Goal: Task Accomplishment & Management: Manage account settings

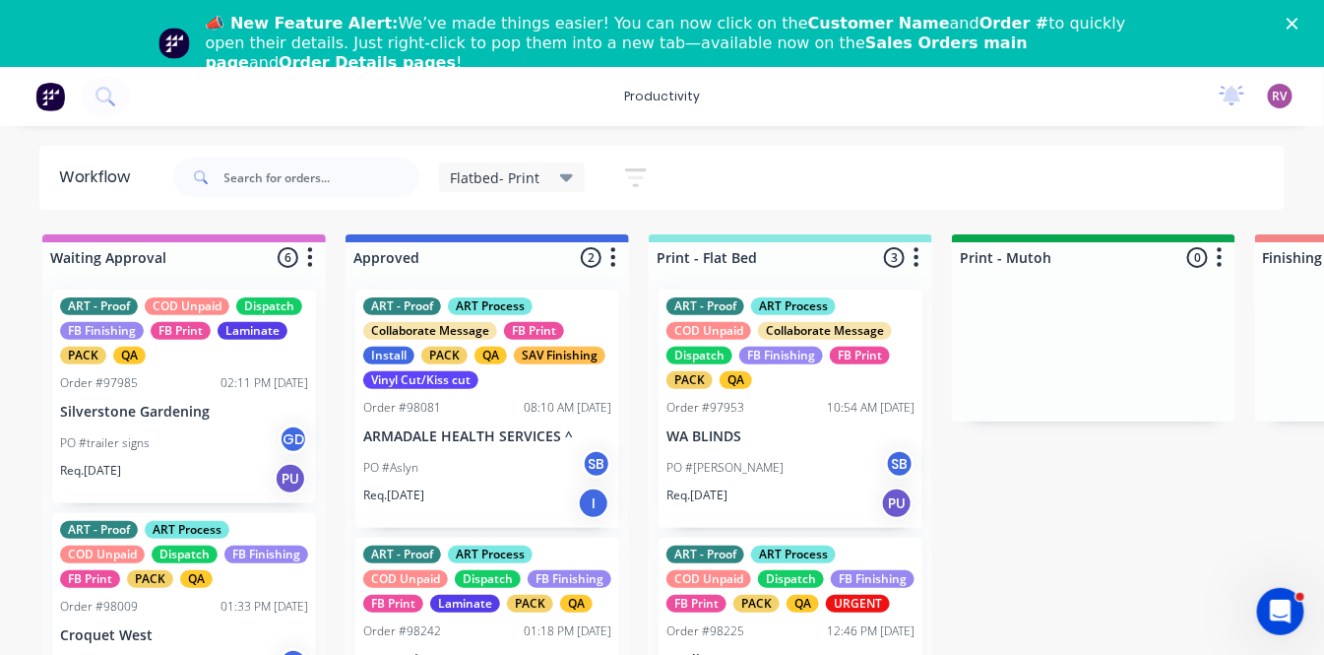
click at [706, 441] on p "WA BLINDS" at bounding box center [791, 436] width 248 height 17
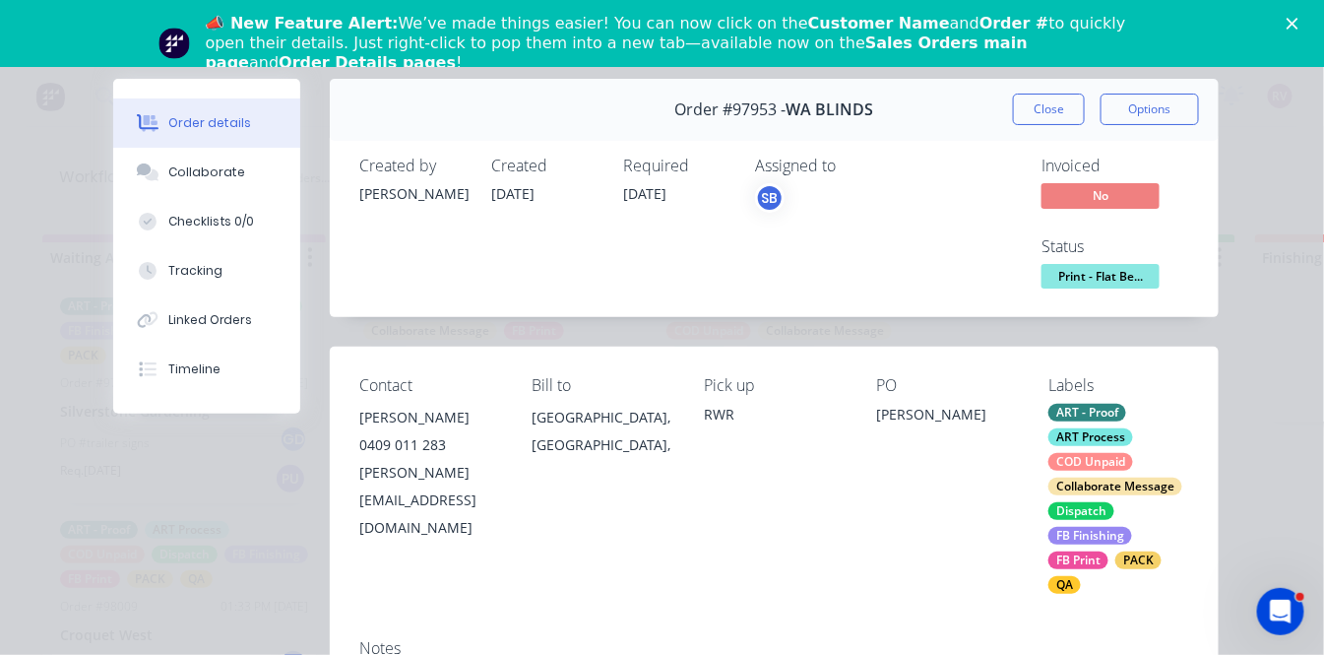
click at [820, 113] on span "WA BLINDS" at bounding box center [831, 109] width 88 height 19
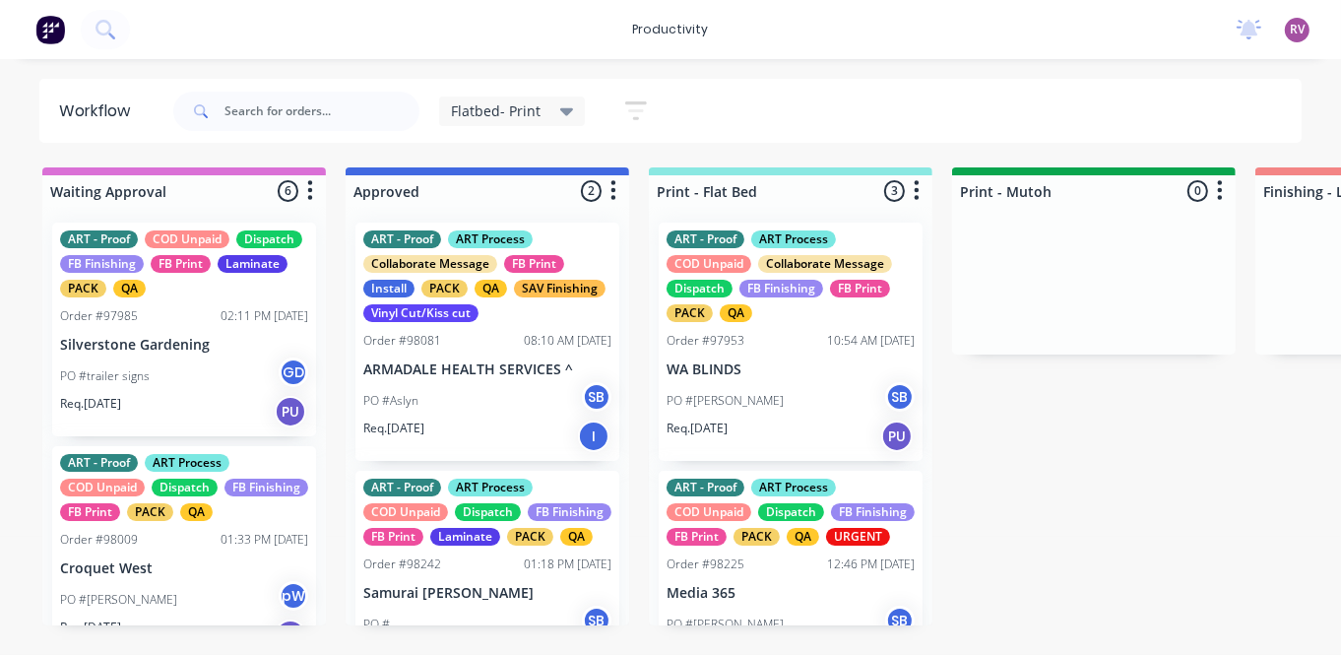
click at [816, 396] on div "PO #Ryan Crawford SB" at bounding box center [791, 400] width 248 height 37
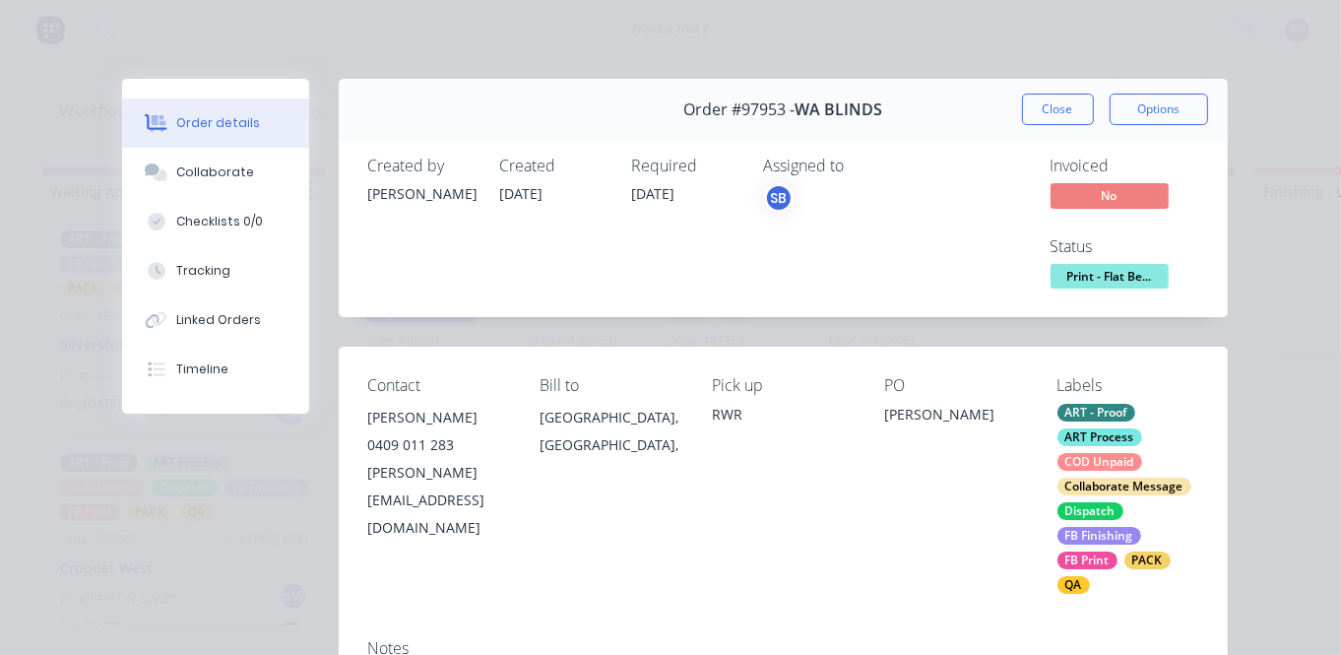
click at [207, 119] on div "Order details" at bounding box center [218, 123] width 84 height 18
click at [822, 106] on span "WA BLINDS" at bounding box center [839, 109] width 88 height 19
click at [716, 105] on span "Order #97953 -" at bounding box center [738, 109] width 111 height 19
drag, startPoint x: 696, startPoint y: 110, endPoint x: 758, endPoint y: 110, distance: 62.0
click at [709, 110] on span "Order #97953 -" at bounding box center [738, 109] width 111 height 19
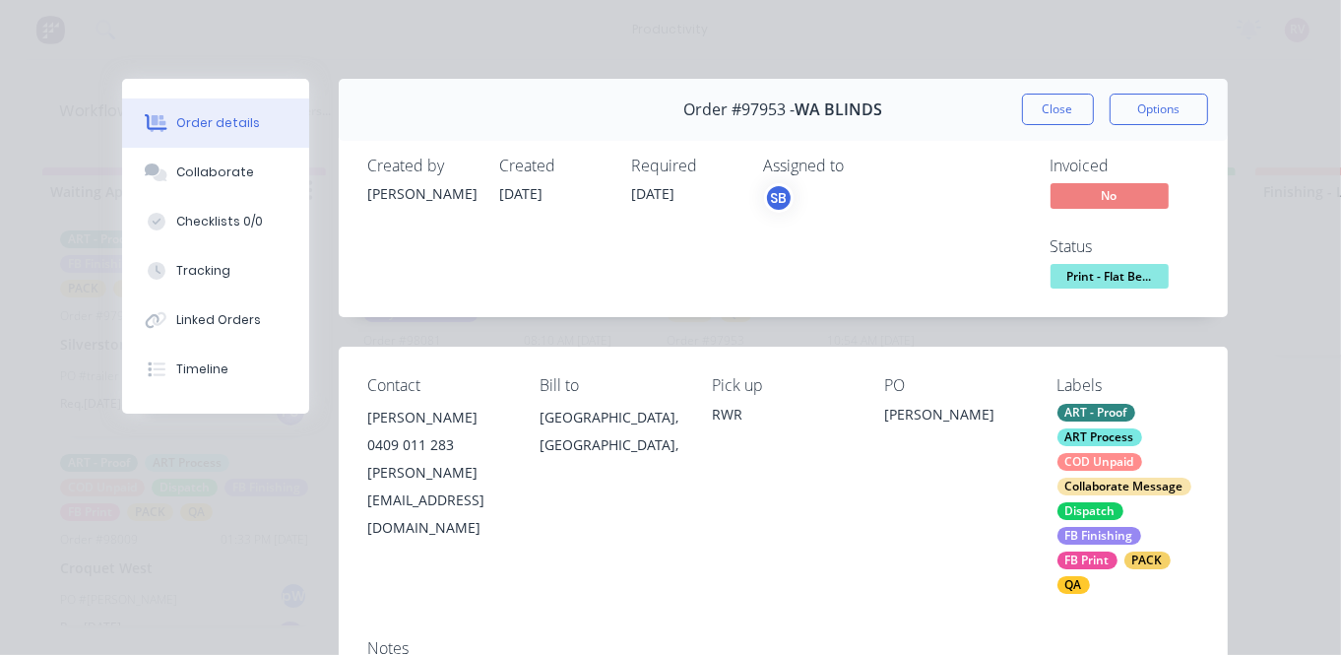
drag, startPoint x: 806, startPoint y: 111, endPoint x: 821, endPoint y: 109, distance: 14.9
click at [808, 111] on span "WA BLINDS" at bounding box center [839, 109] width 88 height 19
click at [854, 105] on span "WA BLINDS" at bounding box center [839, 109] width 88 height 19
click at [837, 114] on span "WA BLINDS" at bounding box center [839, 109] width 88 height 19
click at [784, 109] on span "Order #97953 -" at bounding box center [738, 109] width 111 height 19
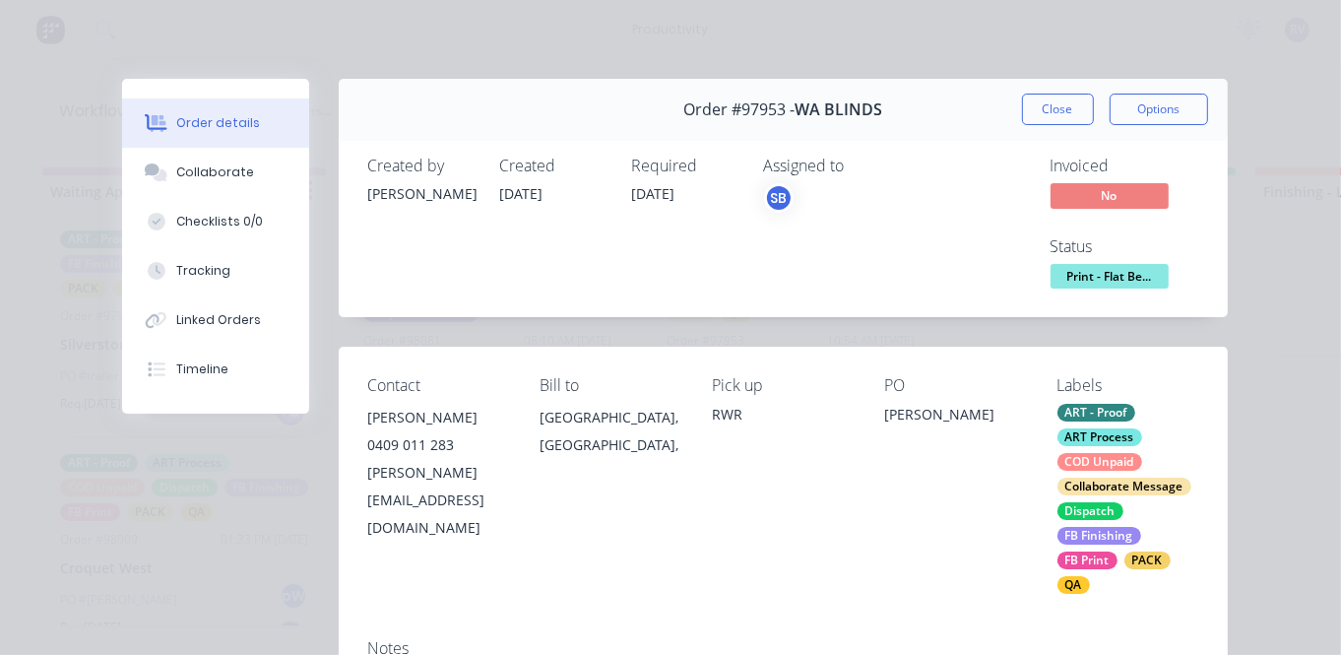
drag, startPoint x: 680, startPoint y: 107, endPoint x: 694, endPoint y: 108, distance: 13.8
click at [683, 108] on span "Order #97953 -" at bounding box center [738, 109] width 111 height 19
drag, startPoint x: 888, startPoint y: 117, endPoint x: 902, endPoint y: 115, distance: 13.9
click at [888, 117] on div "Order #97953 - WA BLINDS Close Options" at bounding box center [783, 110] width 889 height 62
click at [1045, 113] on button "Close" at bounding box center [1058, 110] width 72 height 32
